Goal: Check status: Check status

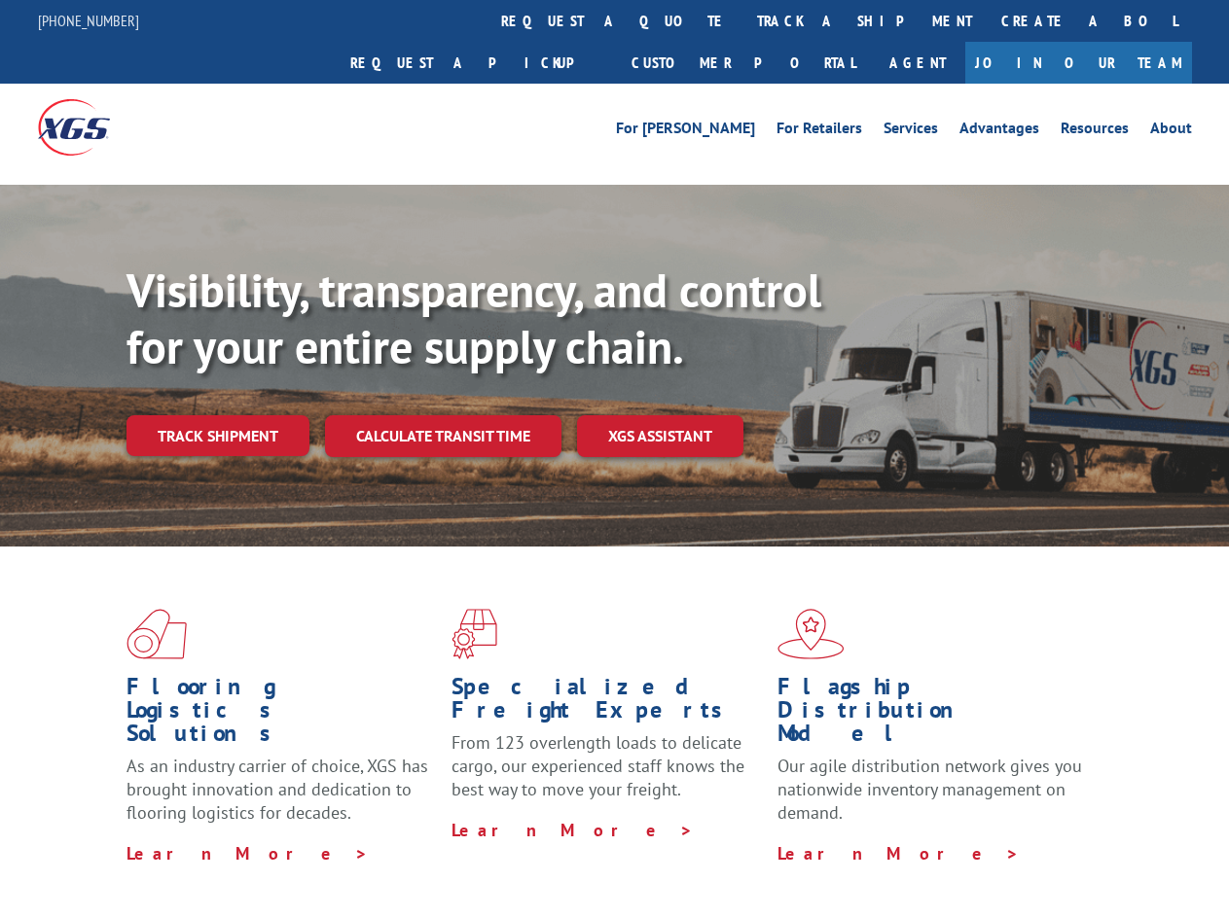
click at [614, 458] on div "Visibility, transparency, and control for your entire supply chain. Track shipm…" at bounding box center [677, 398] width 1102 height 271
click at [742, 20] on link "track a shipment" at bounding box center [864, 21] width 244 height 42
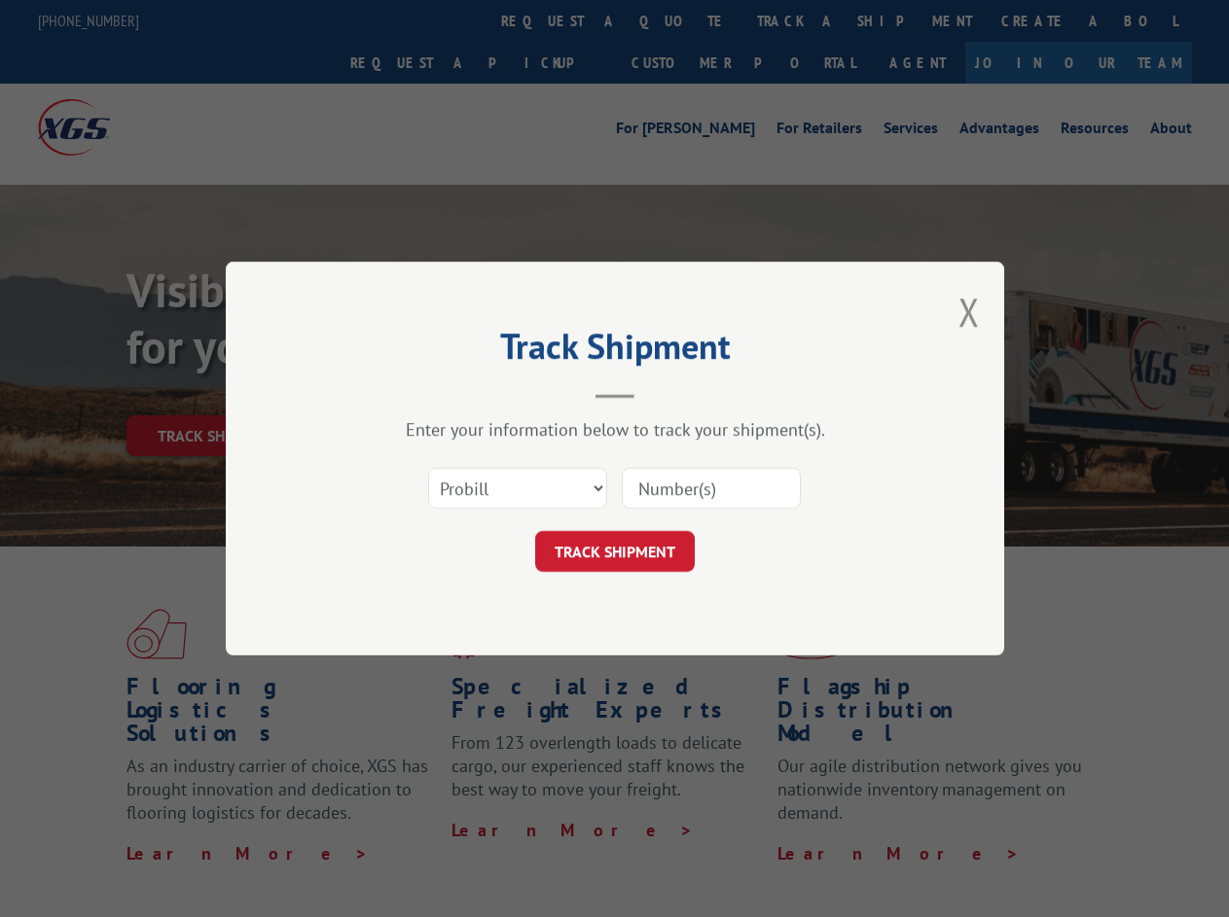
click at [679, 20] on div "Track Shipment Enter your information below to track your shipment(s). Select c…" at bounding box center [614, 458] width 1229 height 917
click at [801, 20] on div "Track Shipment Enter your information below to track your shipment(s). Select c…" at bounding box center [614, 458] width 1229 height 917
click at [217, 393] on div "Track Shipment Enter your information below to track your shipment(s). Select c…" at bounding box center [614, 458] width 1229 height 917
click at [442, 393] on header "Track Shipment" at bounding box center [615, 366] width 584 height 66
click at [661, 393] on header "Track Shipment" at bounding box center [615, 366] width 584 height 66
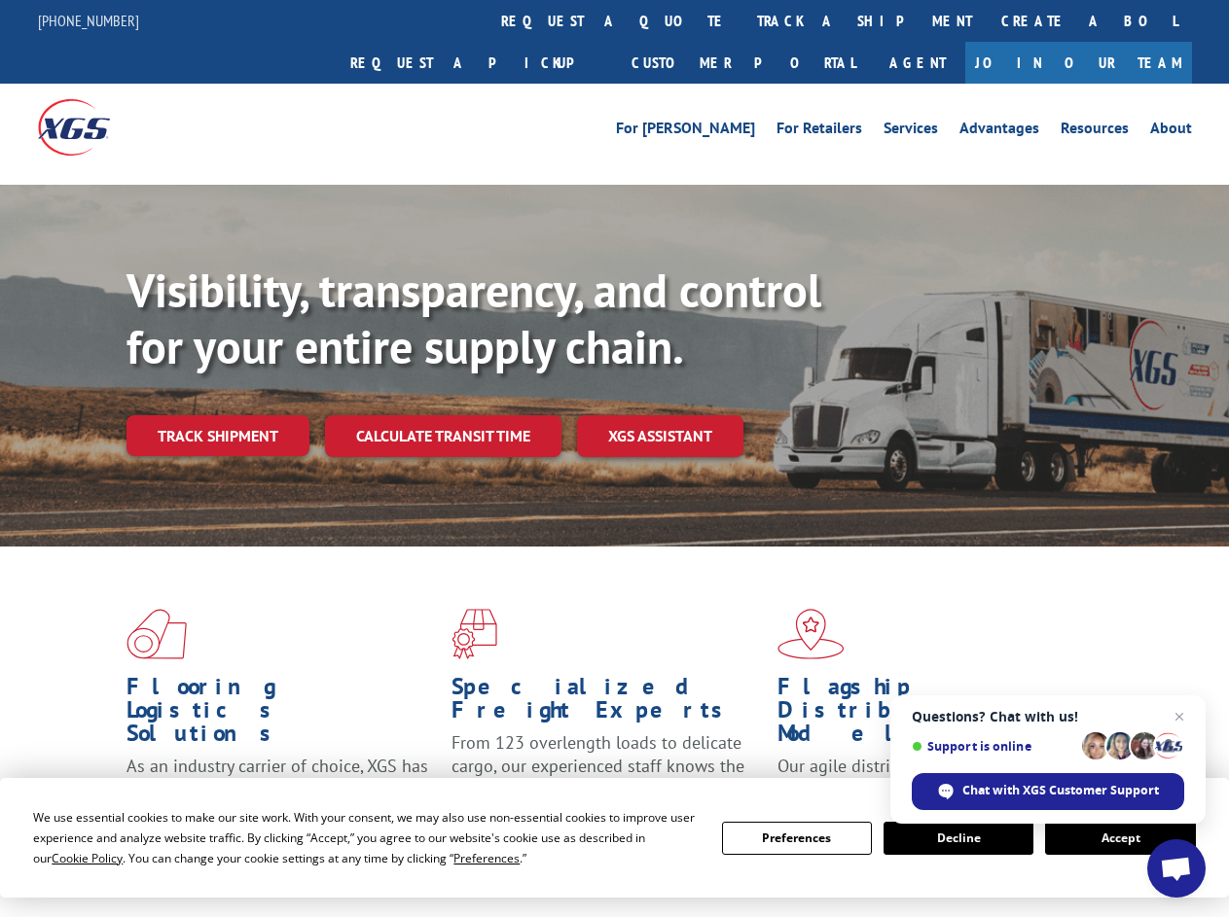
click at [614, 458] on div "Visibility, transparency, and control for your entire supply chain. Track shipm…" at bounding box center [677, 398] width 1102 height 271
click at [68, 858] on span "Cookie Policy" at bounding box center [87, 858] width 71 height 17
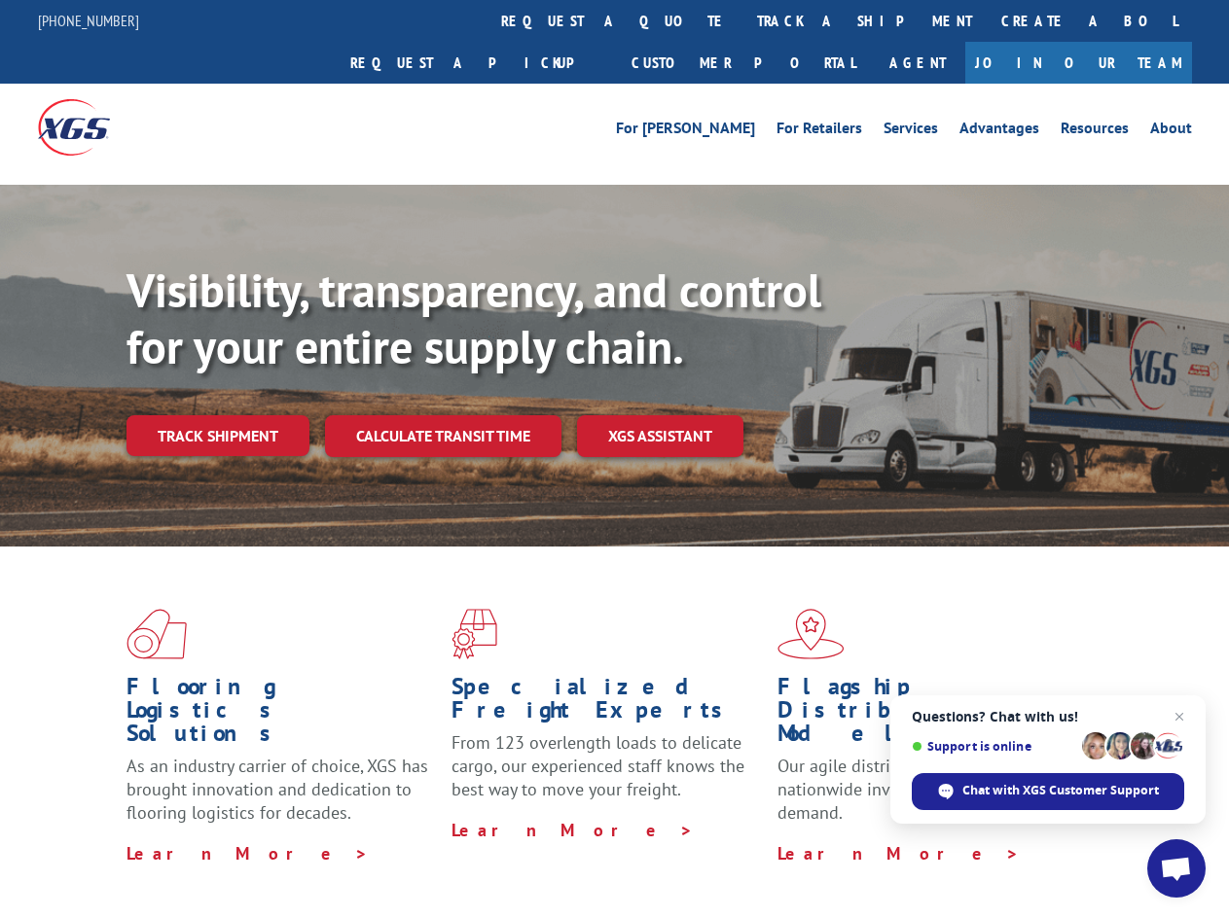
click at [468, 858] on div "Flooring Logistics Solutions As an industry carrier of choice, XGS has brought …" at bounding box center [614, 742] width 1229 height 391
click at [797, 839] on div "Flooring Logistics Solutions As an industry carrier of choice, XGS has brought …" at bounding box center [614, 737] width 1229 height 380
click at [958, 839] on div "Flooring Logistics Solutions As an industry carrier of choice, XGS has brought …" at bounding box center [614, 737] width 1229 height 380
click at [1120, 839] on div "Flooring Logistics Solutions As an industry carrier of choice, XGS has brought …" at bounding box center [614, 737] width 1229 height 380
click at [614, 458] on div "Visibility, transparency, and control for your entire supply chain. Track shipm…" at bounding box center [677, 398] width 1102 height 271
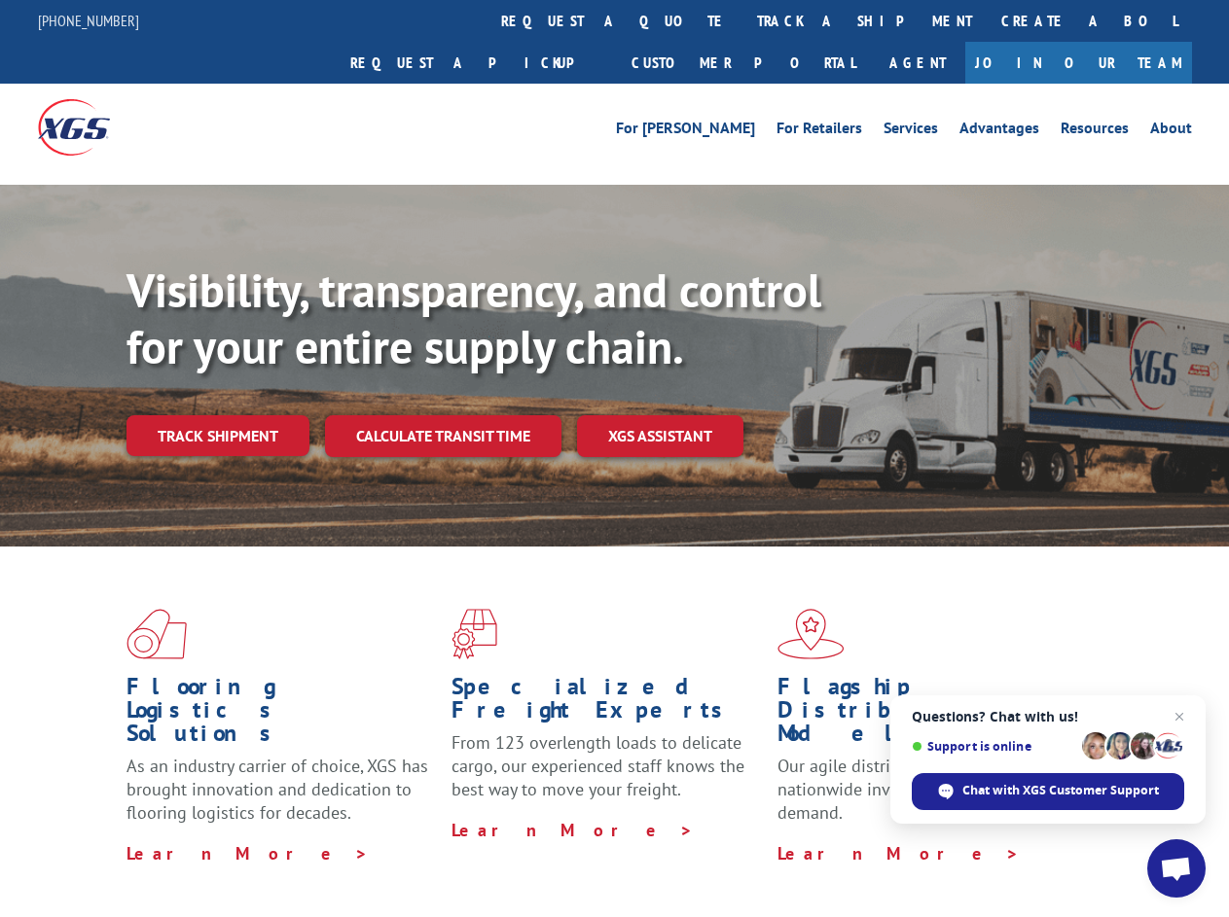
click at [742, 20] on link "track a shipment" at bounding box center [864, 21] width 244 height 42
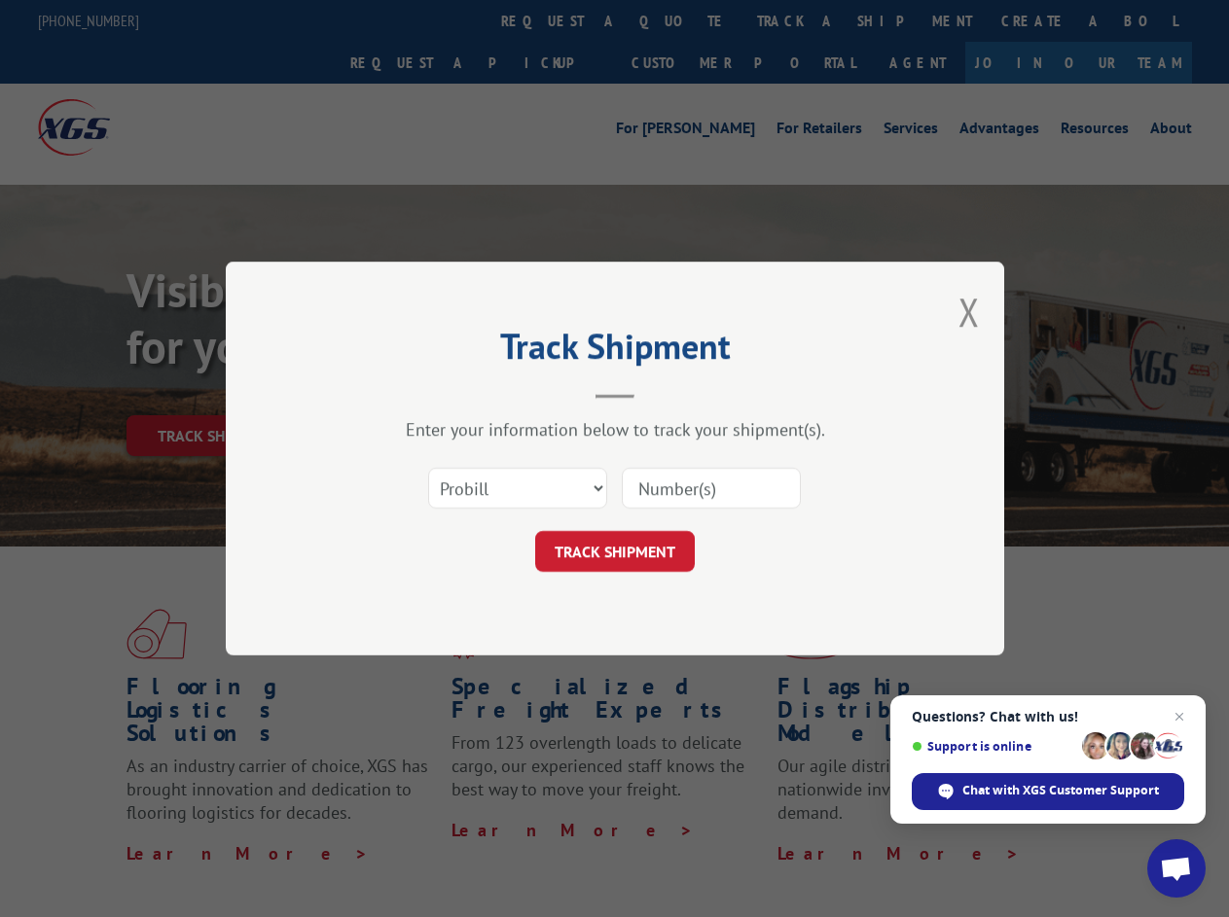
click at [679, 20] on div "Track Shipment Enter your information below to track your shipment(s). Select c…" at bounding box center [614, 458] width 1229 height 917
click at [801, 20] on div "Track Shipment Enter your information below to track your shipment(s). Select c…" at bounding box center [614, 458] width 1229 height 917
